Goal: Task Accomplishment & Management: Manage account settings

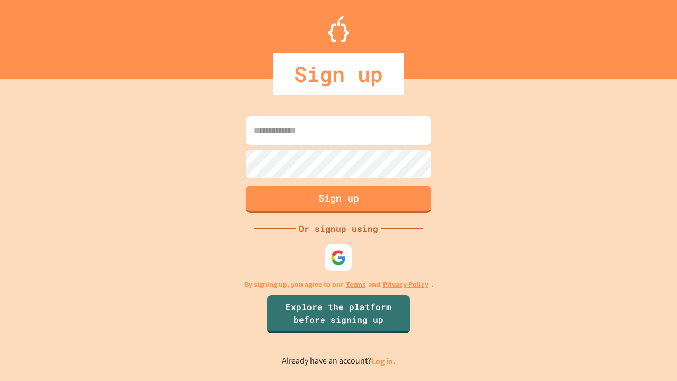
click at [384, 361] on link "Log in." at bounding box center [383, 361] width 24 height 11
